Goal: Transaction & Acquisition: Subscribe to service/newsletter

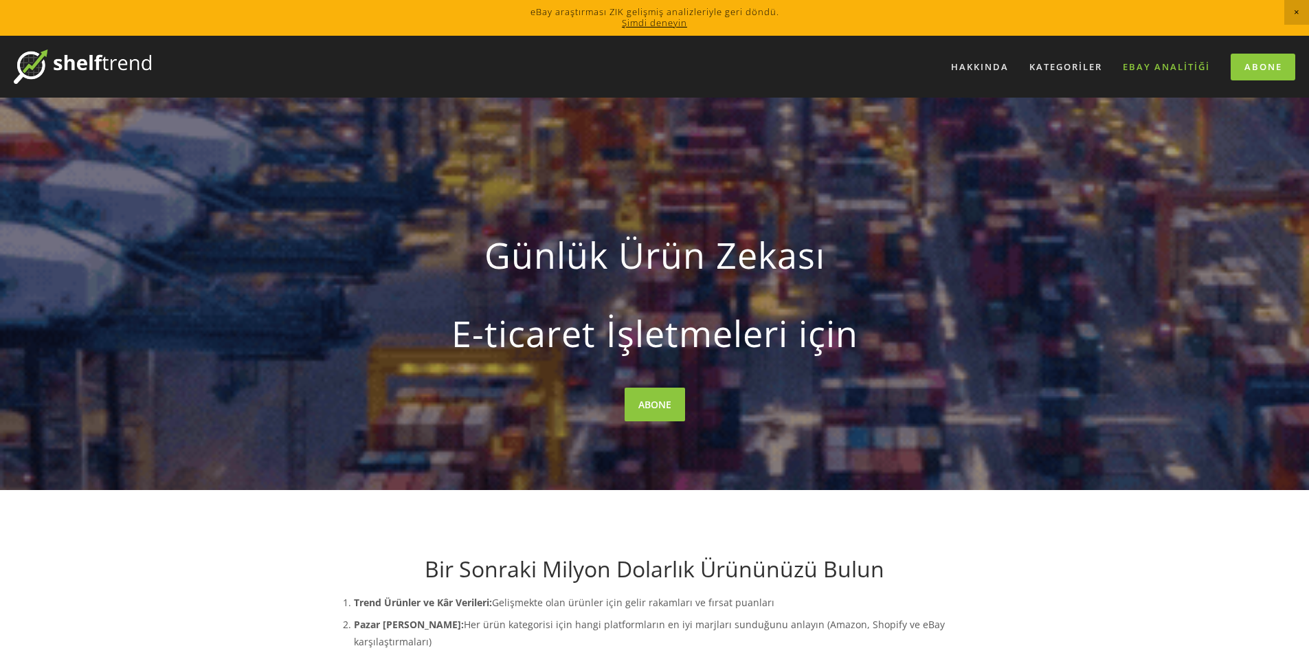
click at [1179, 62] on font "eBay Analitiği" at bounding box center [1166, 66] width 87 height 12
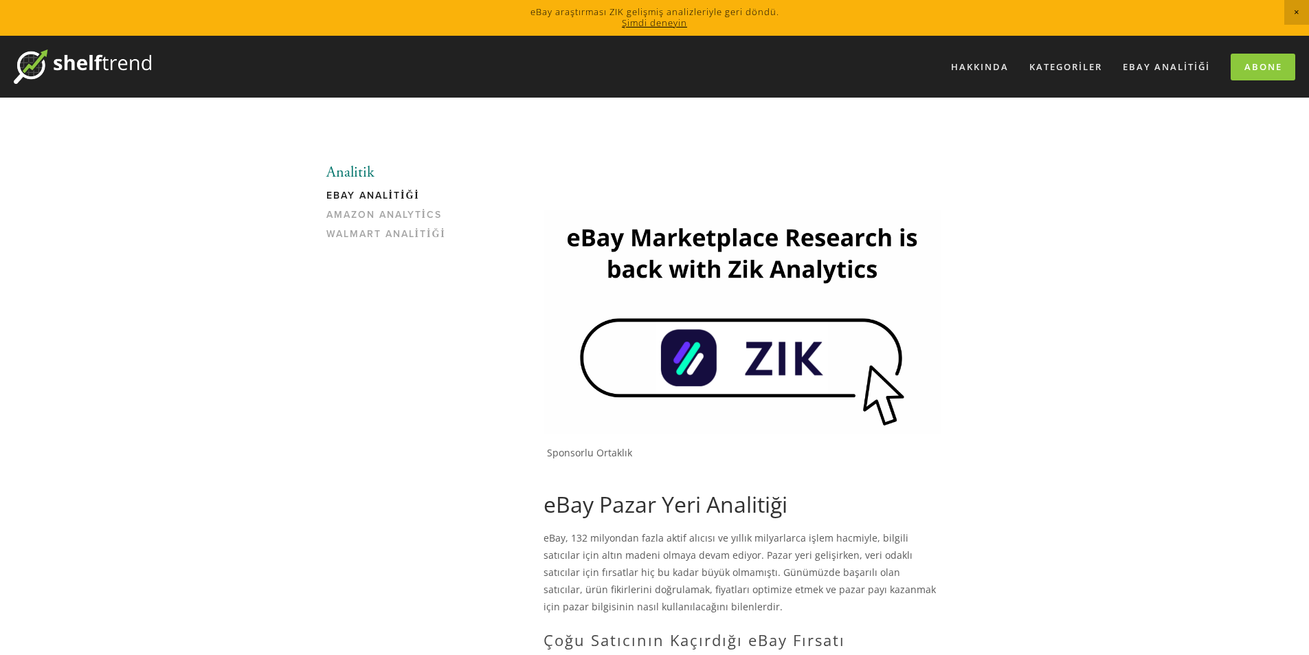
click at [1226, 75] on div "Abone" at bounding box center [1259, 67] width 74 height 27
click at [1240, 70] on link "Abone" at bounding box center [1263, 67] width 65 height 27
